Goal: Browse casually

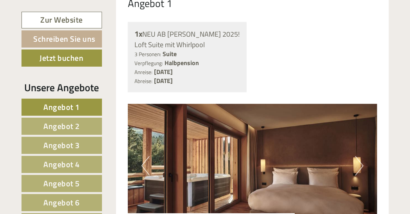
scroll to position [508, 0]
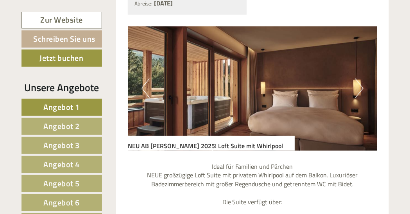
click at [364, 89] on img at bounding box center [252, 88] width 249 height 125
click at [360, 89] on button "Next" at bounding box center [359, 88] width 8 height 20
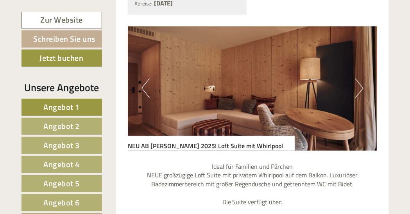
click at [360, 89] on button "Next" at bounding box center [359, 88] width 8 height 20
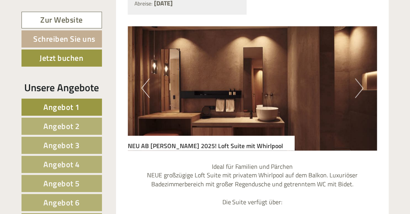
click at [360, 89] on button "Next" at bounding box center [359, 88] width 8 height 20
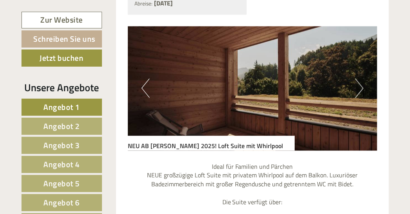
click at [360, 89] on button "Next" at bounding box center [359, 88] width 8 height 20
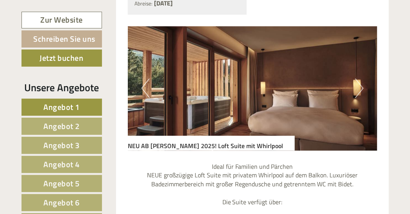
click at [360, 89] on button "Next" at bounding box center [359, 88] width 8 height 20
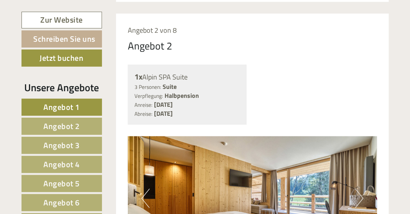
scroll to position [1132, 0]
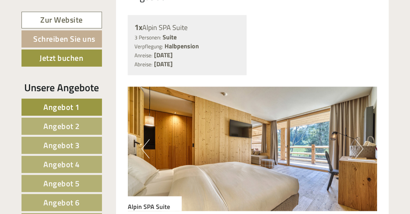
click at [358, 148] on button "Next" at bounding box center [359, 149] width 8 height 20
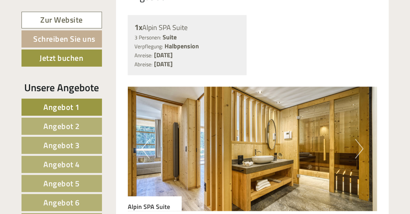
click at [358, 148] on button "Next" at bounding box center [359, 149] width 8 height 20
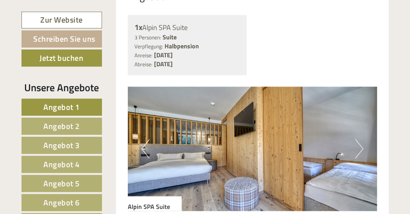
click at [358, 148] on button "Next" at bounding box center [359, 149] width 8 height 20
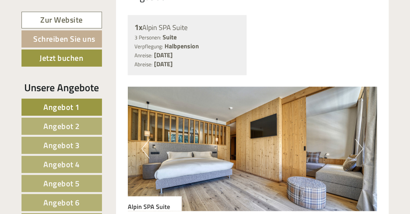
click at [358, 148] on button "Next" at bounding box center [359, 149] width 8 height 20
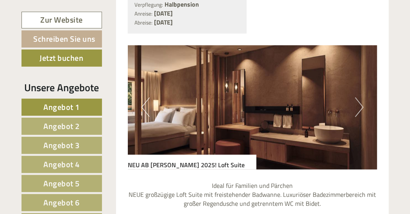
scroll to position [1874, 0]
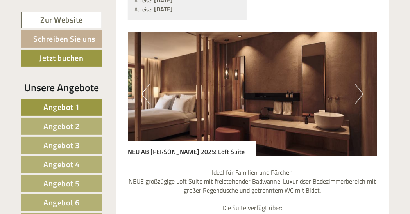
click at [358, 84] on button "Next" at bounding box center [359, 94] width 8 height 20
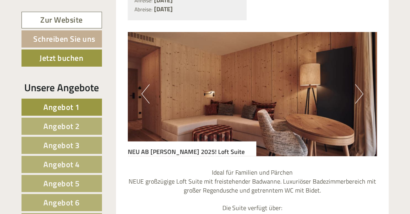
click at [358, 84] on button "Next" at bounding box center [359, 94] width 8 height 20
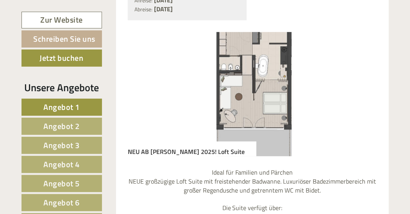
click at [358, 84] on button "Next" at bounding box center [359, 94] width 8 height 20
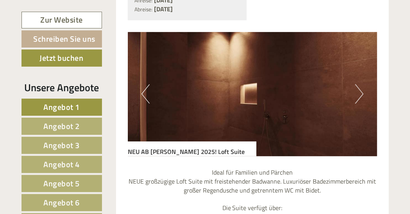
click at [358, 84] on button "Next" at bounding box center [359, 94] width 8 height 20
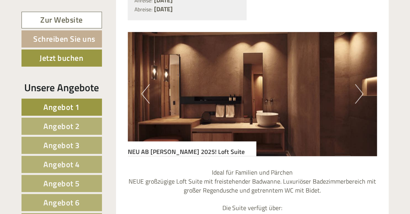
click at [358, 84] on button "Next" at bounding box center [359, 94] width 8 height 20
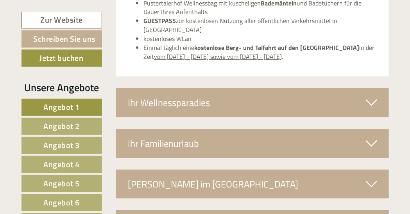
scroll to position [2694, 0]
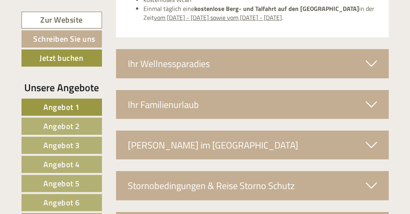
click at [367, 57] on icon at bounding box center [370, 63] width 11 height 13
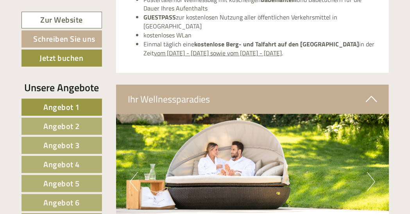
scroll to position [2655, 0]
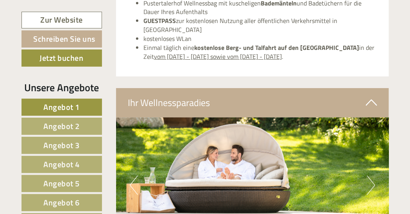
click at [373, 176] on button "Next" at bounding box center [371, 186] width 8 height 20
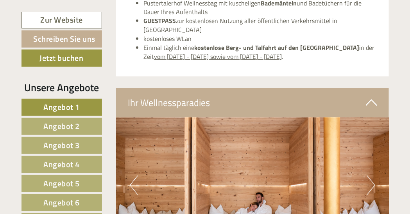
click at [373, 176] on button "Next" at bounding box center [371, 186] width 8 height 20
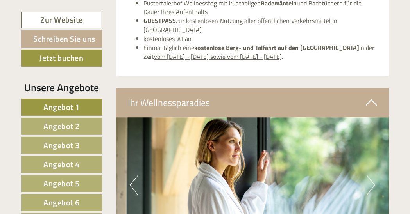
click at [373, 176] on button "Next" at bounding box center [371, 186] width 8 height 20
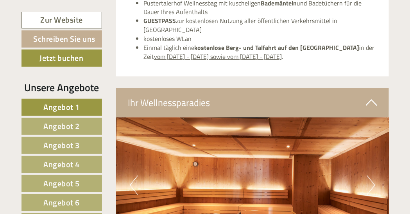
click at [373, 176] on button "Next" at bounding box center [371, 186] width 8 height 20
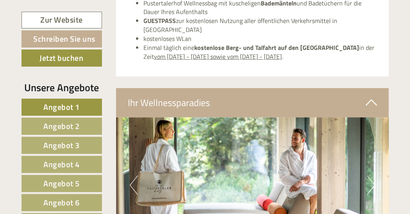
click at [373, 176] on button "Next" at bounding box center [371, 186] width 8 height 20
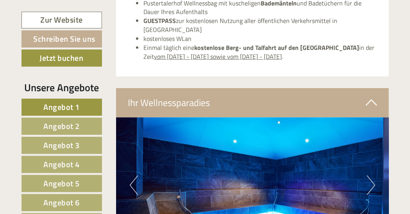
click at [373, 176] on button "Next" at bounding box center [371, 186] width 8 height 20
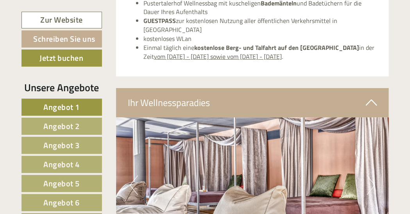
click at [373, 176] on button "Next" at bounding box center [371, 186] width 8 height 20
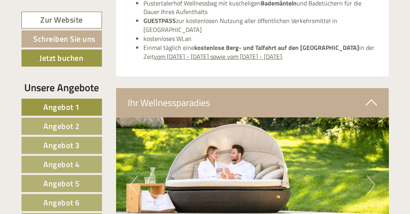
click at [373, 176] on button "Next" at bounding box center [371, 186] width 8 height 20
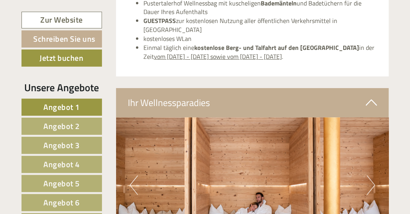
click at [373, 176] on button "Next" at bounding box center [371, 186] width 8 height 20
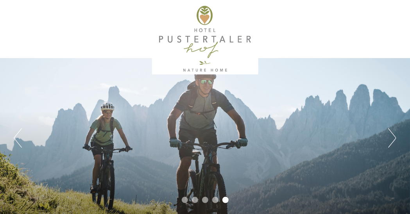
scroll to position [0, 0]
